Goal: Task Accomplishment & Management: Manage account settings

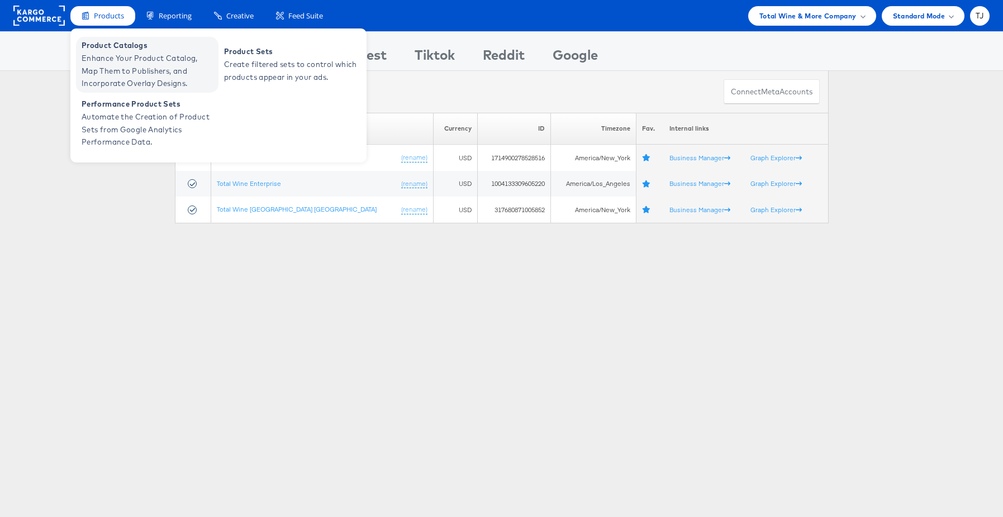
click at [120, 56] on span "Enhance Your Product Catalog, Map Them to Publishers, and Incorporate Overlay D…" at bounding box center [149, 71] width 134 height 38
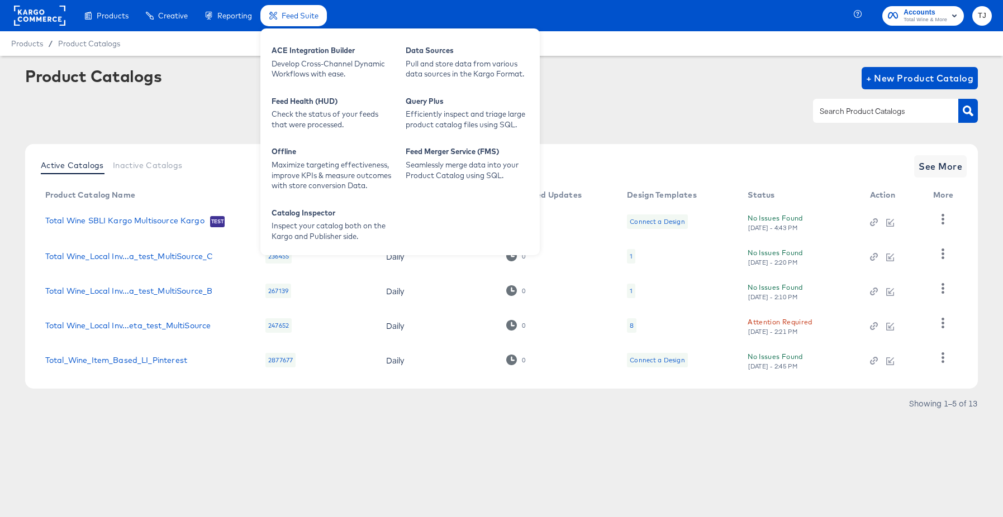
click at [302, 17] on span "Feed Suite" at bounding box center [300, 15] width 37 height 9
click at [309, 52] on div "ACE Integration Builder" at bounding box center [333, 51] width 123 height 13
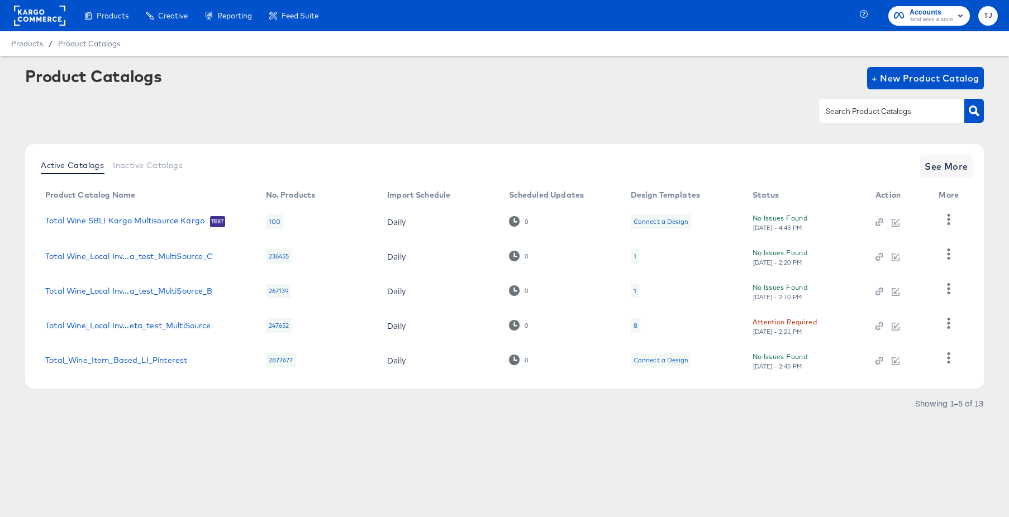
click at [27, 7] on rect at bounding box center [39, 16] width 51 height 20
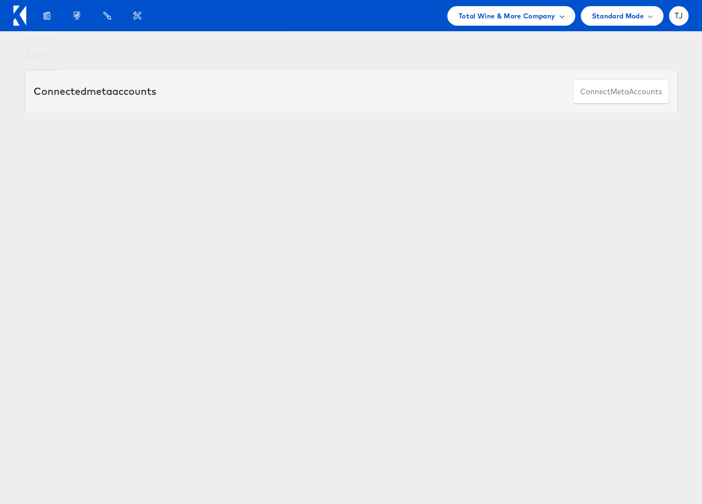
click at [545, 16] on span "Total Wine & More Company" at bounding box center [507, 16] width 97 height 12
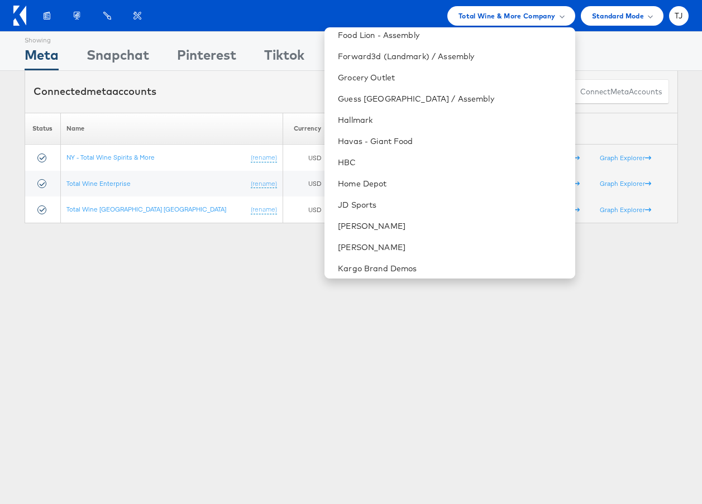
scroll to position [536, 0]
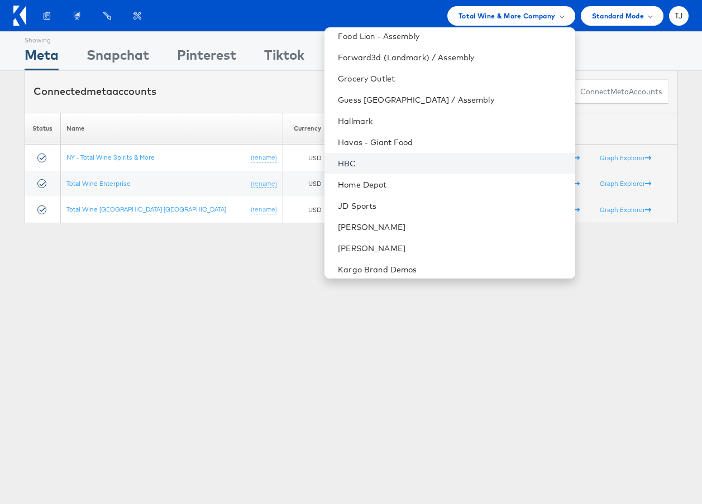
click at [425, 158] on link "HBC" at bounding box center [452, 163] width 228 height 11
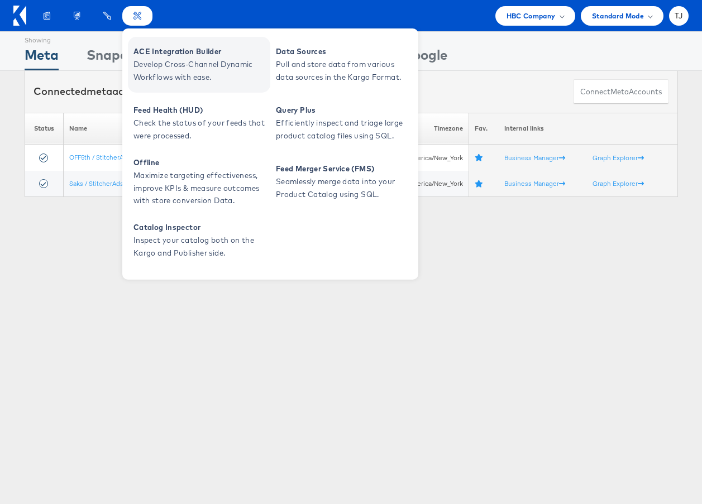
click at [153, 51] on span "ACE Integration Builder" at bounding box center [201, 51] width 134 height 13
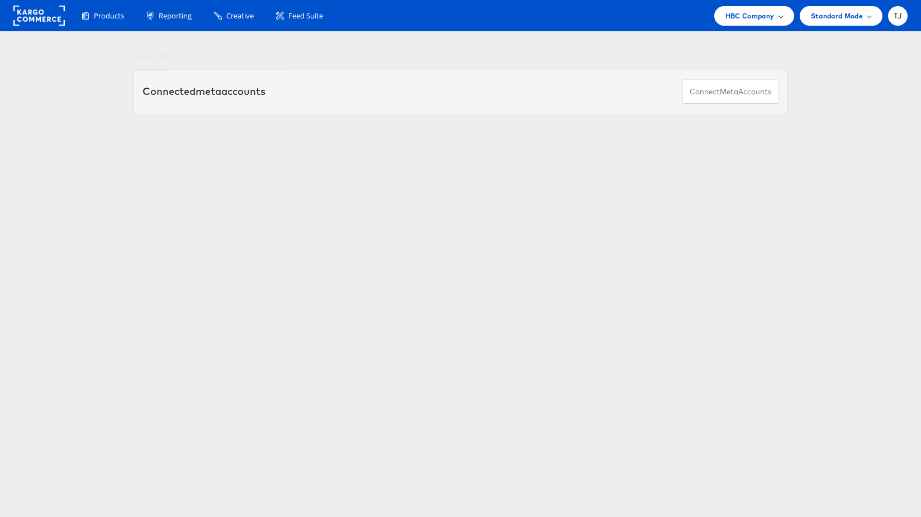
click at [702, 17] on span "HBC Company" at bounding box center [749, 16] width 49 height 12
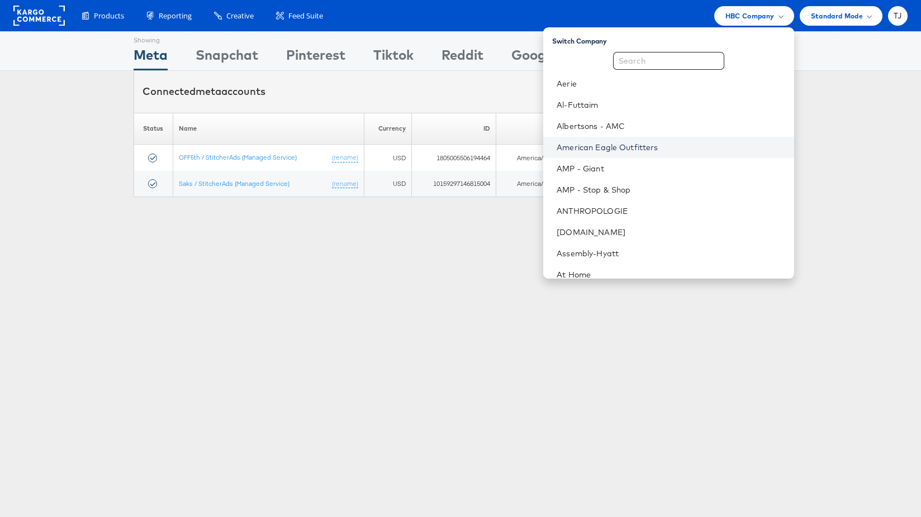
click at [702, 149] on link "American Eagle Outfitters" at bounding box center [670, 147] width 228 height 11
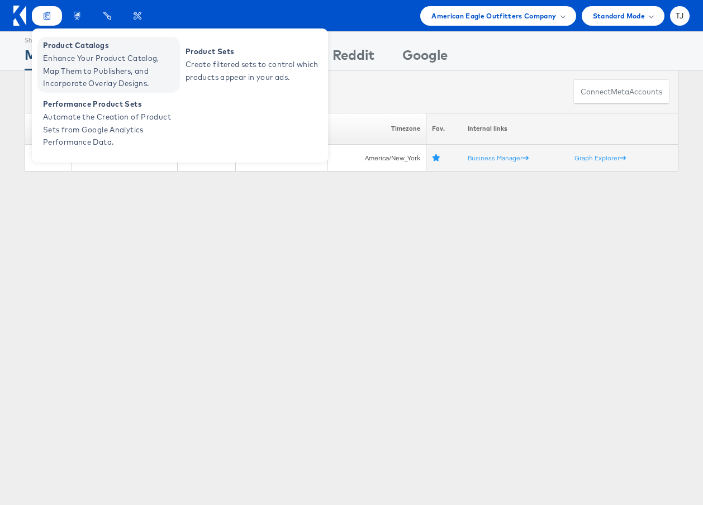
click at [60, 58] on span "Enhance Your Product Catalog, Map Them to Publishers, and Incorporate Overlay D…" at bounding box center [110, 71] width 134 height 38
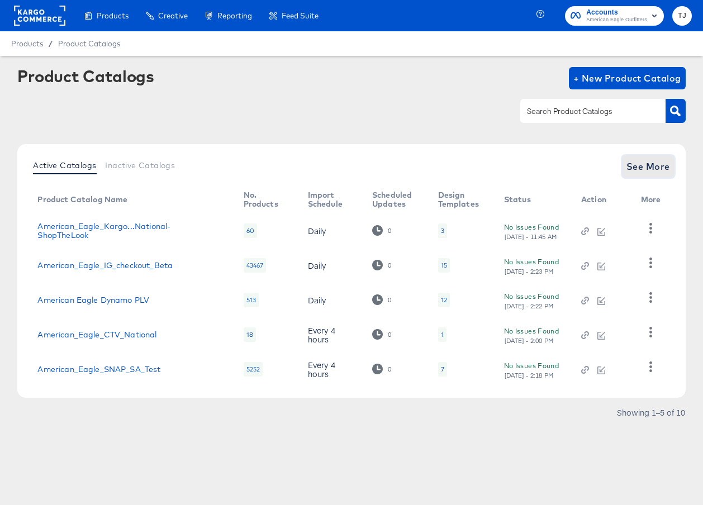
click at [635, 169] on span "See More" at bounding box center [648, 167] width 44 height 16
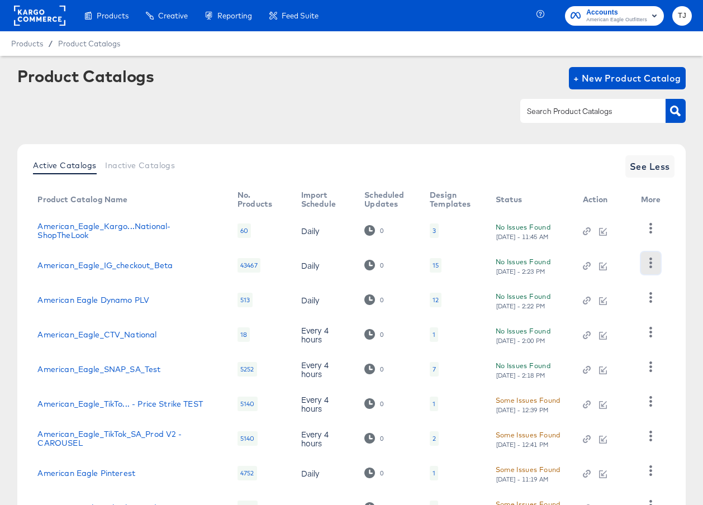
click at [650, 263] on icon "button" at bounding box center [650, 263] width 3 height 11
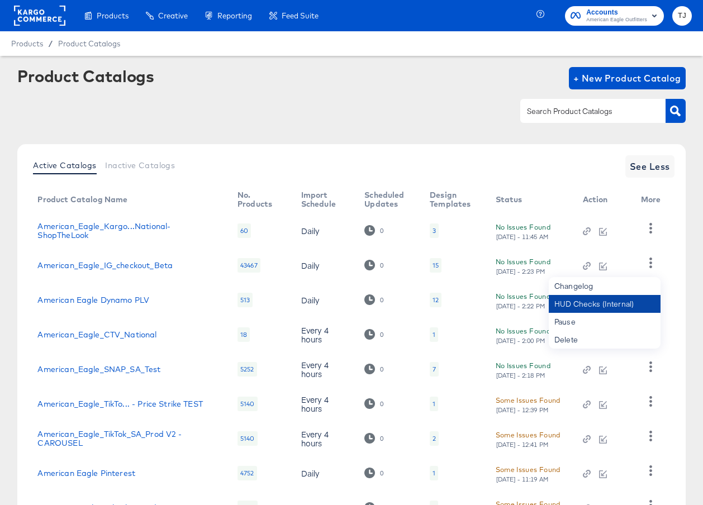
click at [615, 304] on div "HUD Checks (Internal)" at bounding box center [605, 304] width 112 height 18
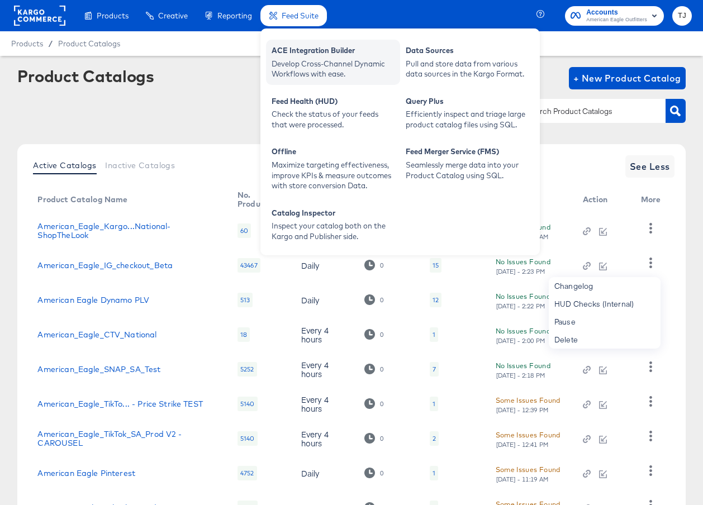
click at [305, 63] on div "Develop Cross-Channel Dynamic Workflows with ease." at bounding box center [333, 69] width 123 height 21
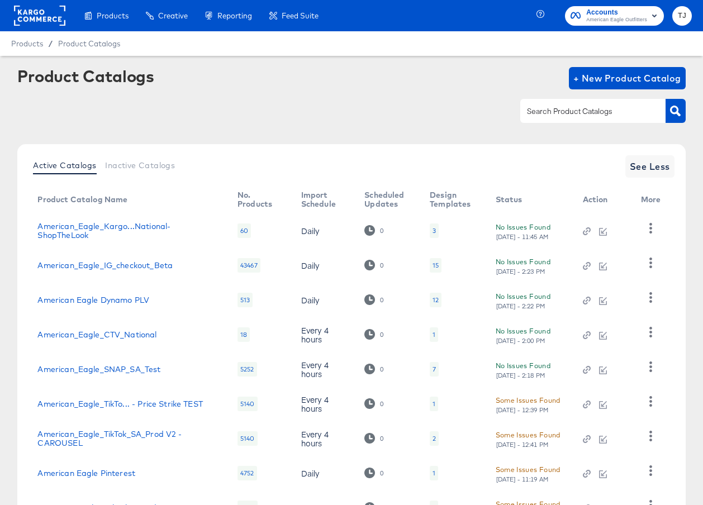
click at [47, 15] on rect at bounding box center [39, 16] width 51 height 20
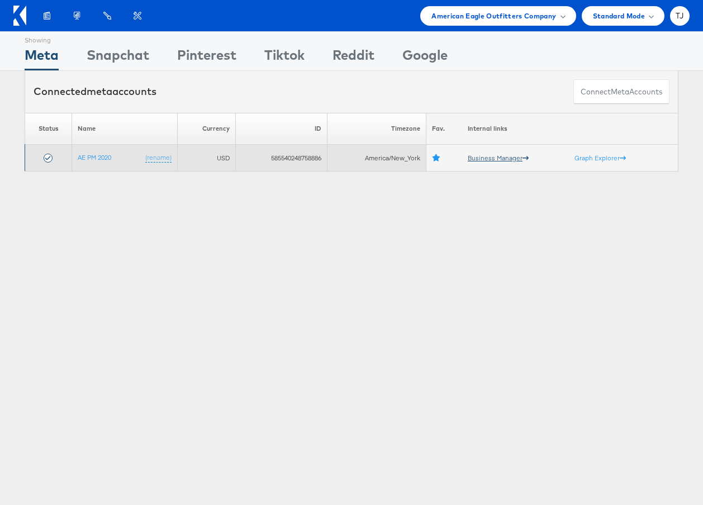
click at [494, 158] on link "Business Manager" at bounding box center [498, 158] width 61 height 8
